Goal: Task Accomplishment & Management: Manage account settings

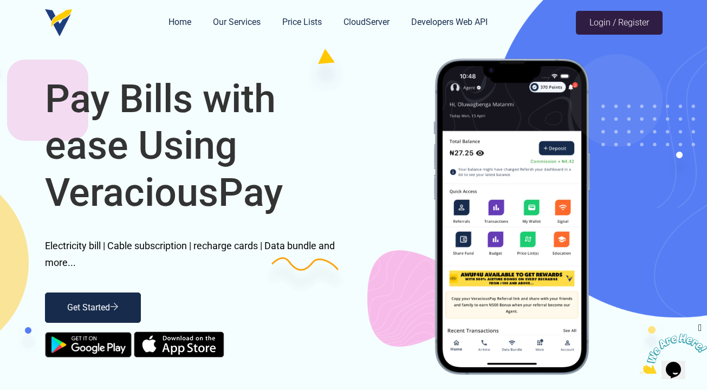
click at [602, 18] on link "Login / Register" at bounding box center [619, 23] width 87 height 24
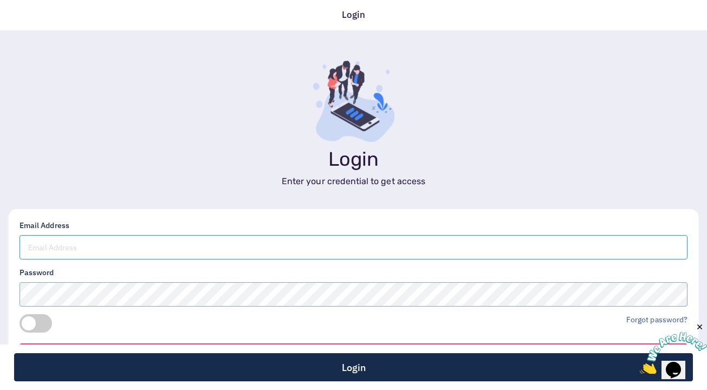
click at [447, 251] on input "email" at bounding box center [353, 247] width 668 height 24
click at [37, 248] on input "cheelrix@gmail.com" at bounding box center [353, 247] width 668 height 24
type input "otmega9@gmail.com"
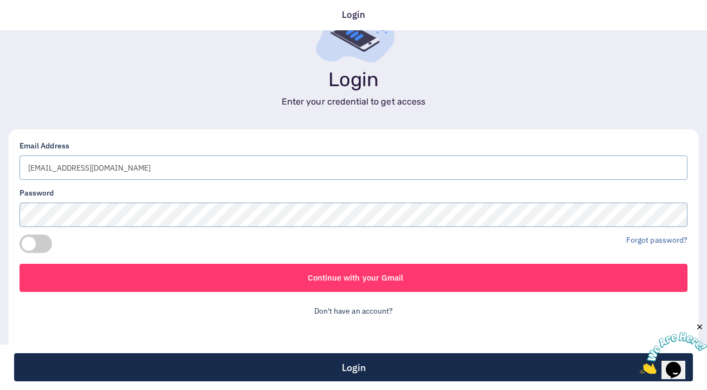
click at [37, 238] on span at bounding box center [35, 243] width 32 height 18
click at [0, 0] on input "checkbox" at bounding box center [0, 0] width 0 height 0
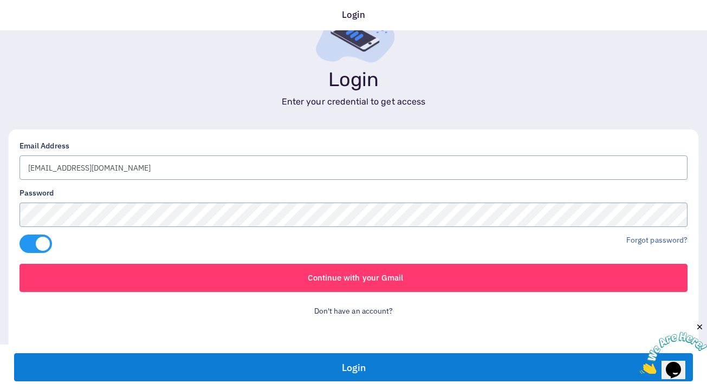
click at [260, 370] on button "Login" at bounding box center [353, 367] width 679 height 28
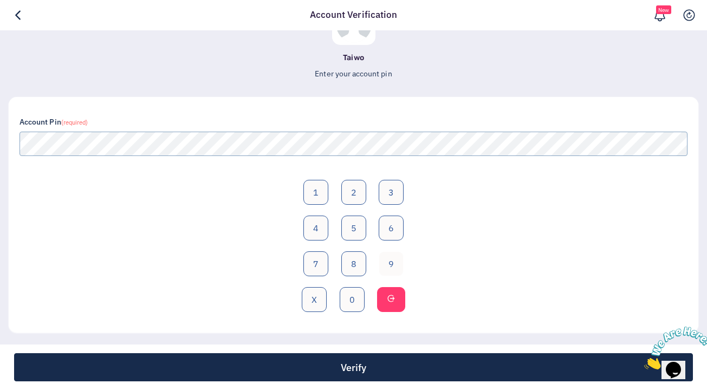
click at [389, 258] on button "9" at bounding box center [391, 263] width 25 height 25
click at [362, 295] on button "0" at bounding box center [352, 299] width 25 height 25
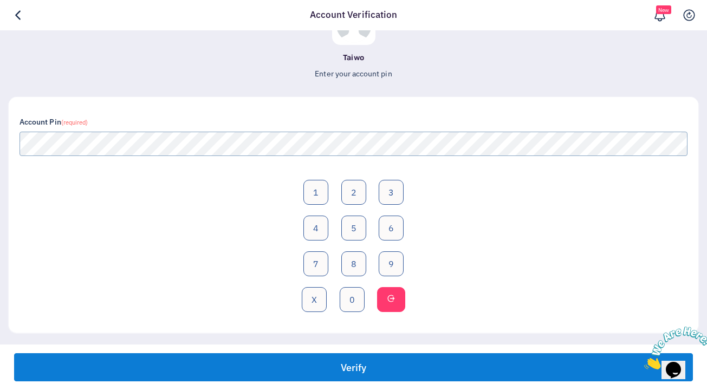
click at [425, 369] on button "Verify" at bounding box center [353, 367] width 679 height 28
